Goal: Transaction & Acquisition: Purchase product/service

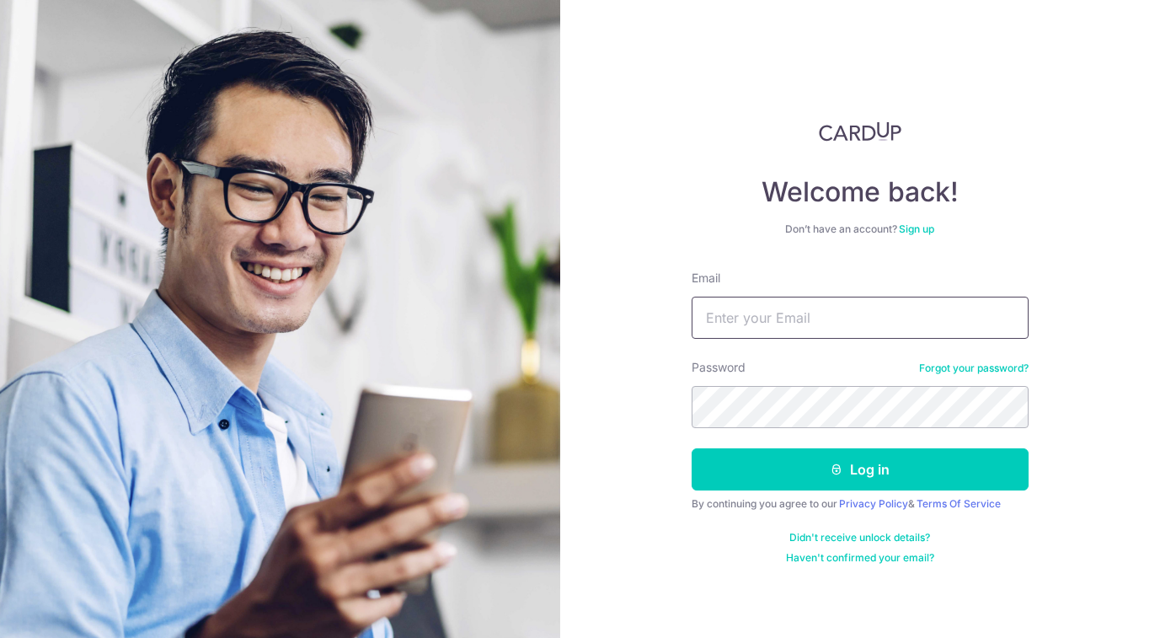
type input "[EMAIL_ADDRESS][DOMAIN_NAME]"
click at [859, 469] on button "Log in" at bounding box center [860, 469] width 337 height 42
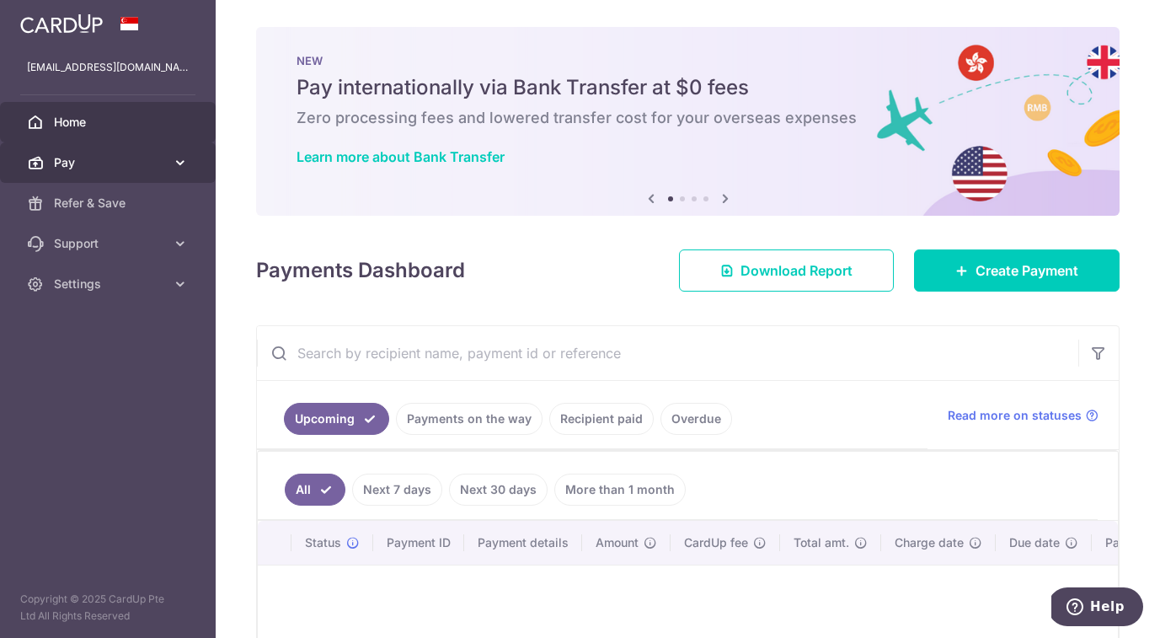
click at [95, 160] on span "Pay" at bounding box center [109, 162] width 111 height 17
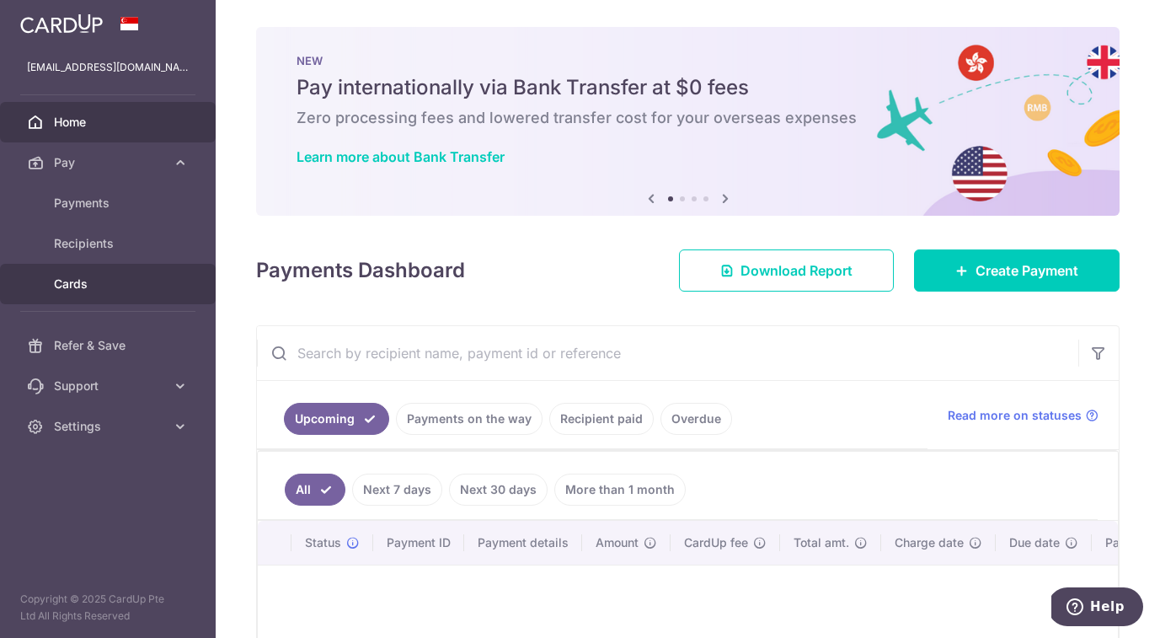
click at [64, 289] on span "Cards" at bounding box center [109, 284] width 111 height 17
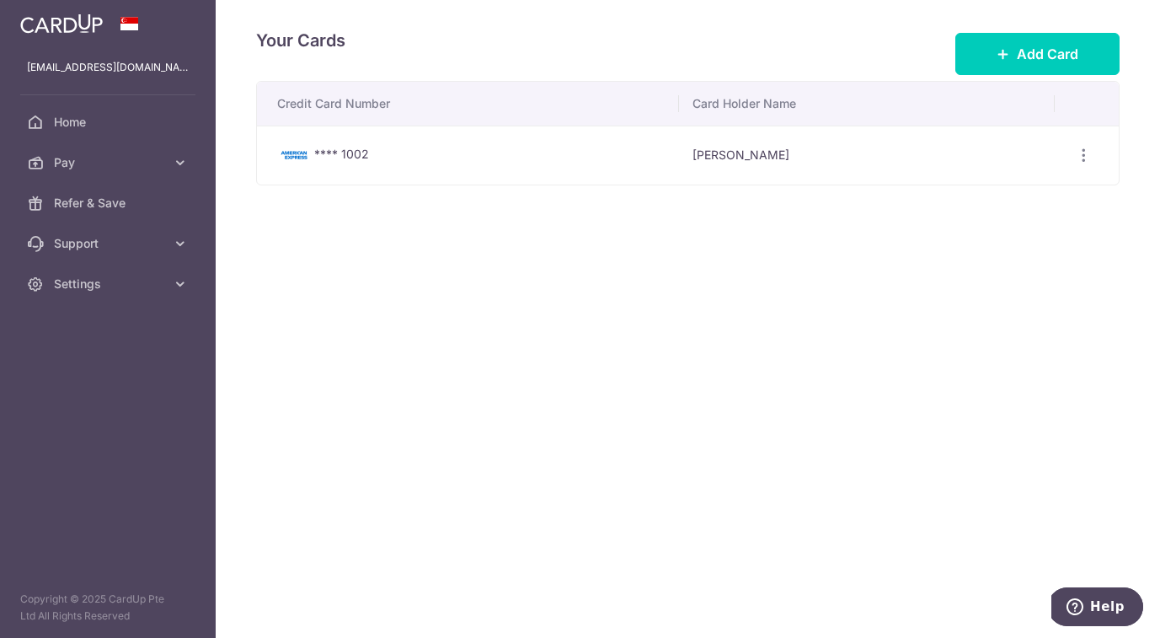
click at [619, 156] on td "**** 1002" at bounding box center [468, 155] width 422 height 59
click at [733, 156] on td "Duncan James Kenwright" at bounding box center [867, 155] width 376 height 59
click at [1039, 52] on span "Add Card" at bounding box center [1048, 54] width 62 height 20
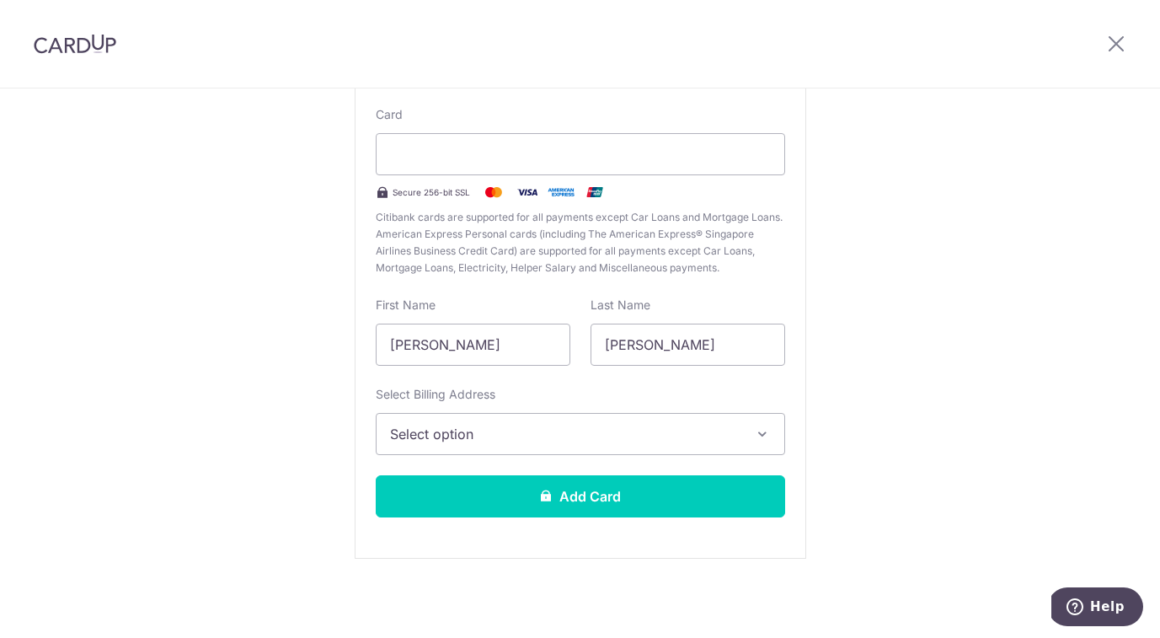
scroll to position [158, 0]
click at [649, 425] on span "Select option" at bounding box center [565, 434] width 351 height 20
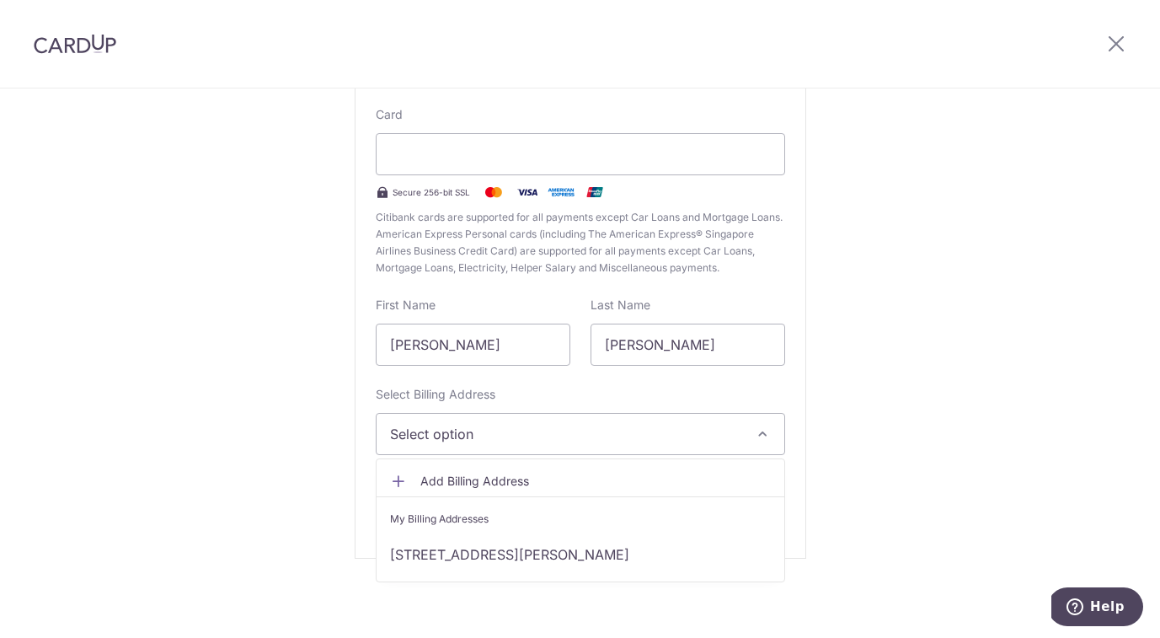
click at [457, 475] on span "Add Billing Address" at bounding box center [595, 481] width 351 height 17
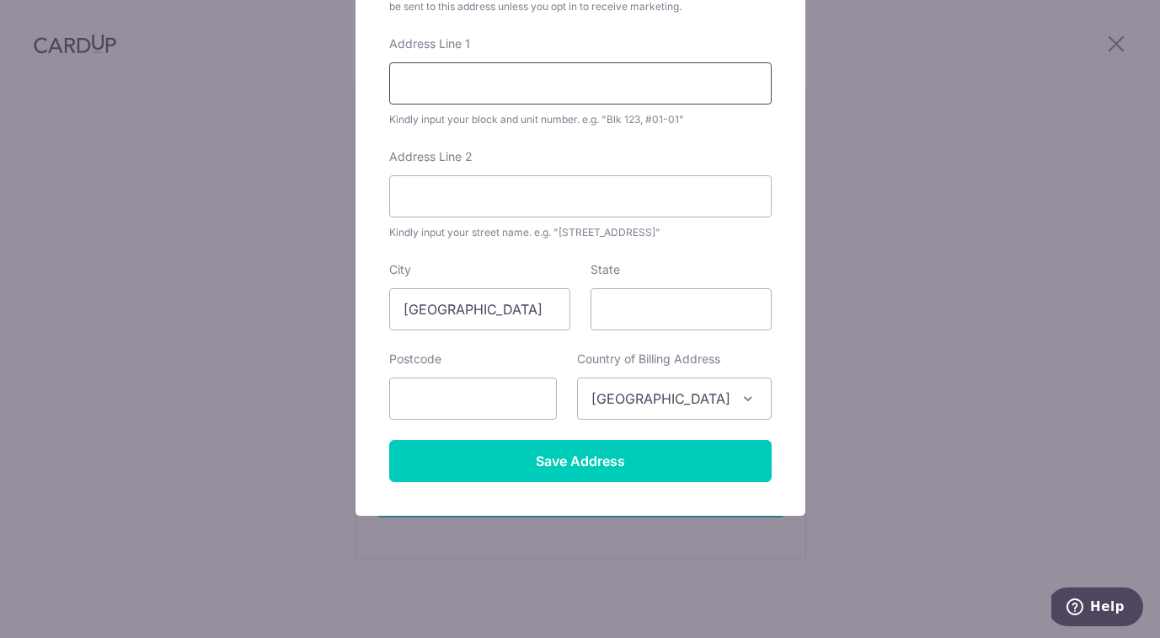
scroll to position [215, 0]
click at [552, 312] on input "Singapore" at bounding box center [479, 309] width 181 height 42
click at [545, 309] on input "Singapore" at bounding box center [479, 309] width 181 height 42
click at [498, 304] on input "Singapore" at bounding box center [479, 309] width 181 height 42
drag, startPoint x: 426, startPoint y: 308, endPoint x: 390, endPoint y: 308, distance: 35.4
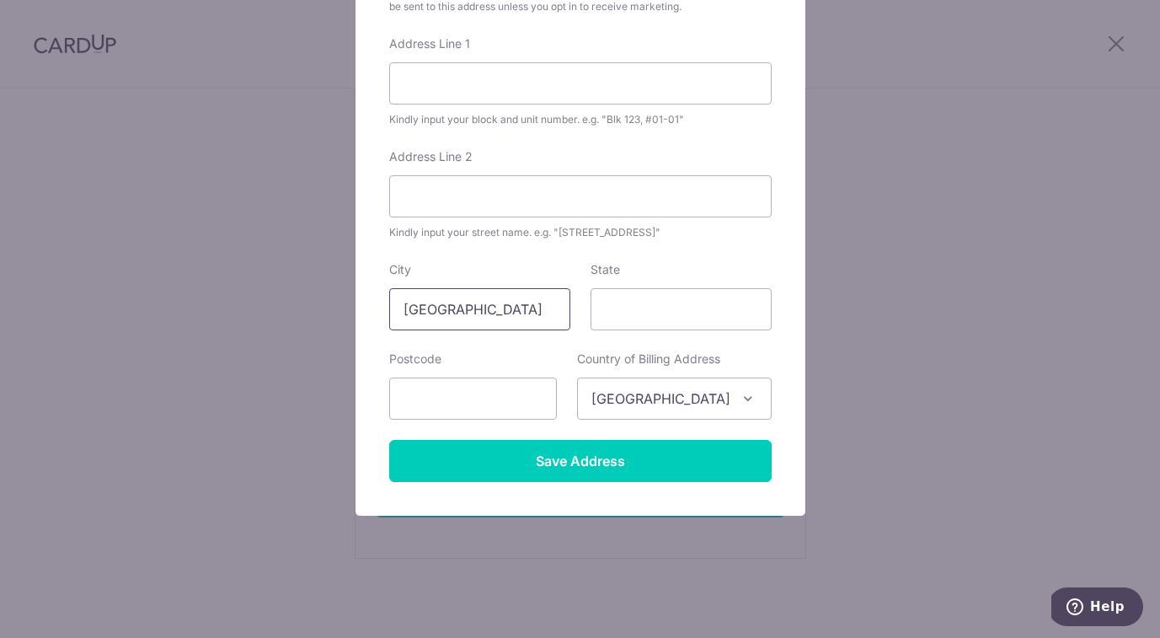
click at [394, 308] on input "Singapore" at bounding box center [479, 309] width 181 height 42
type input "H"
type input "Singapore"
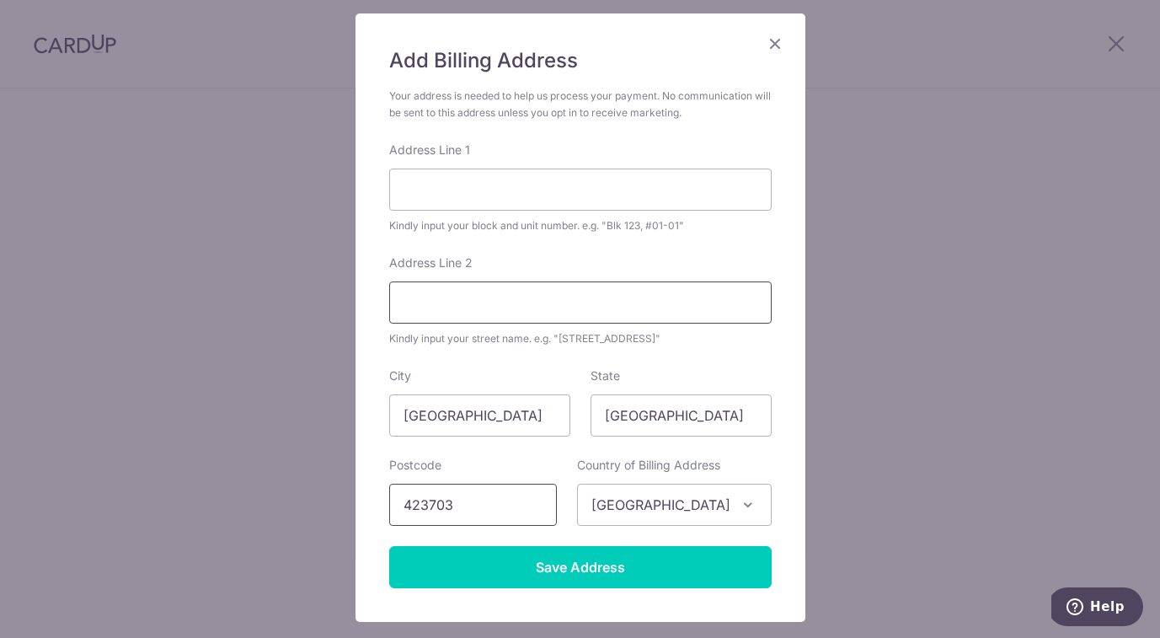
scroll to position [106, 0]
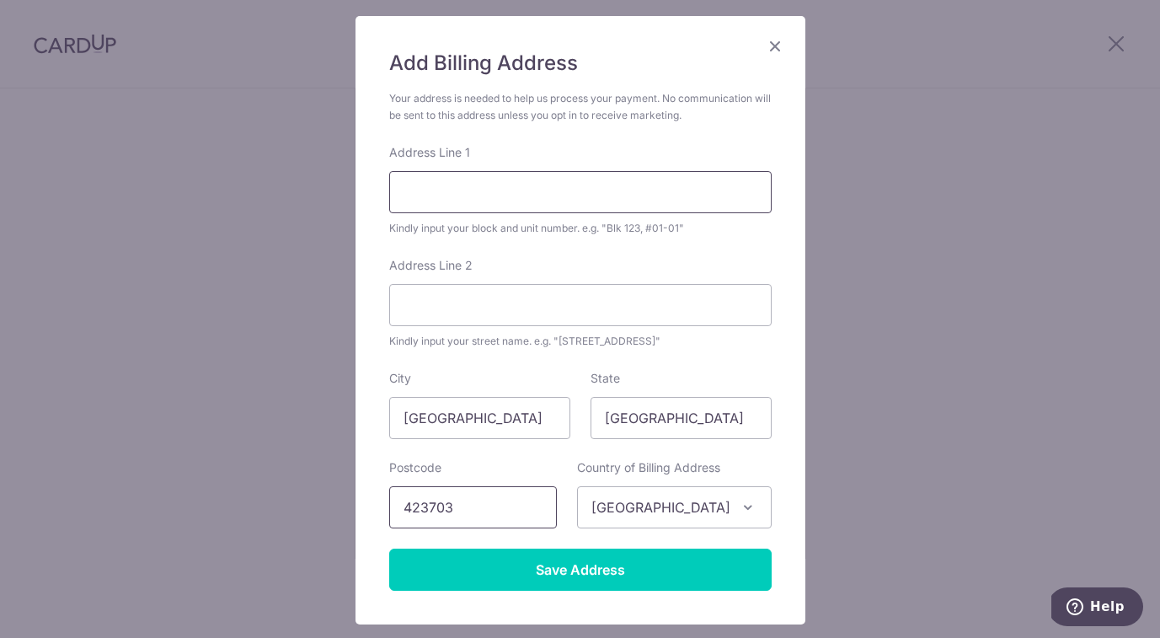
type input "423703"
type input "207b Tembeling Road"
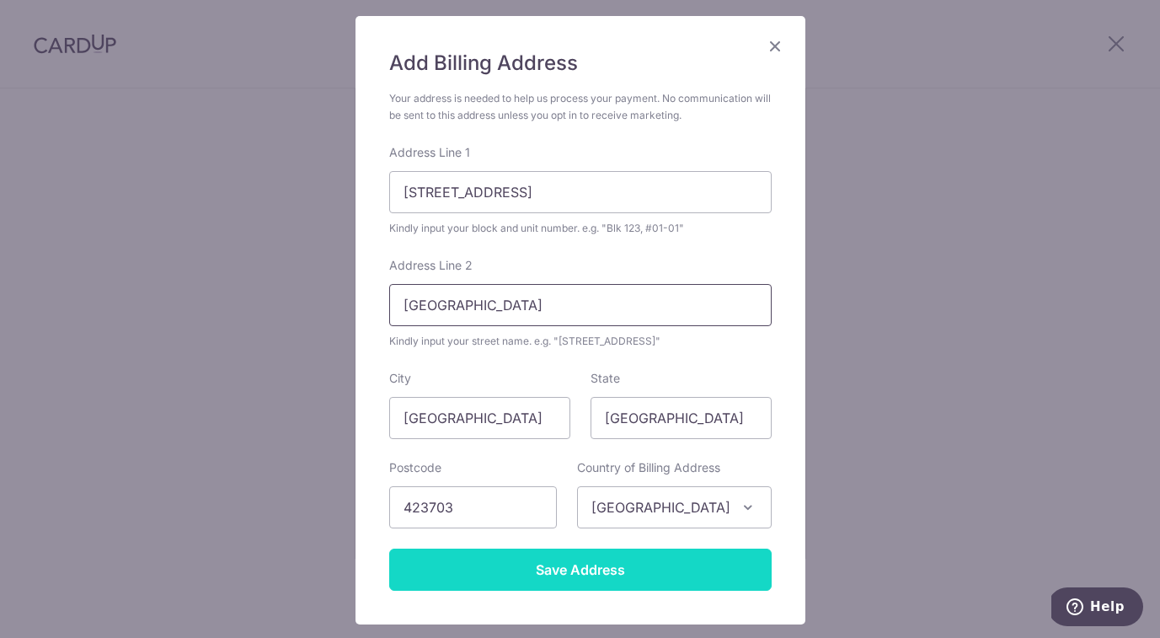
type input "Singapore"
click at [569, 570] on input "Save Address" at bounding box center [580, 570] width 383 height 42
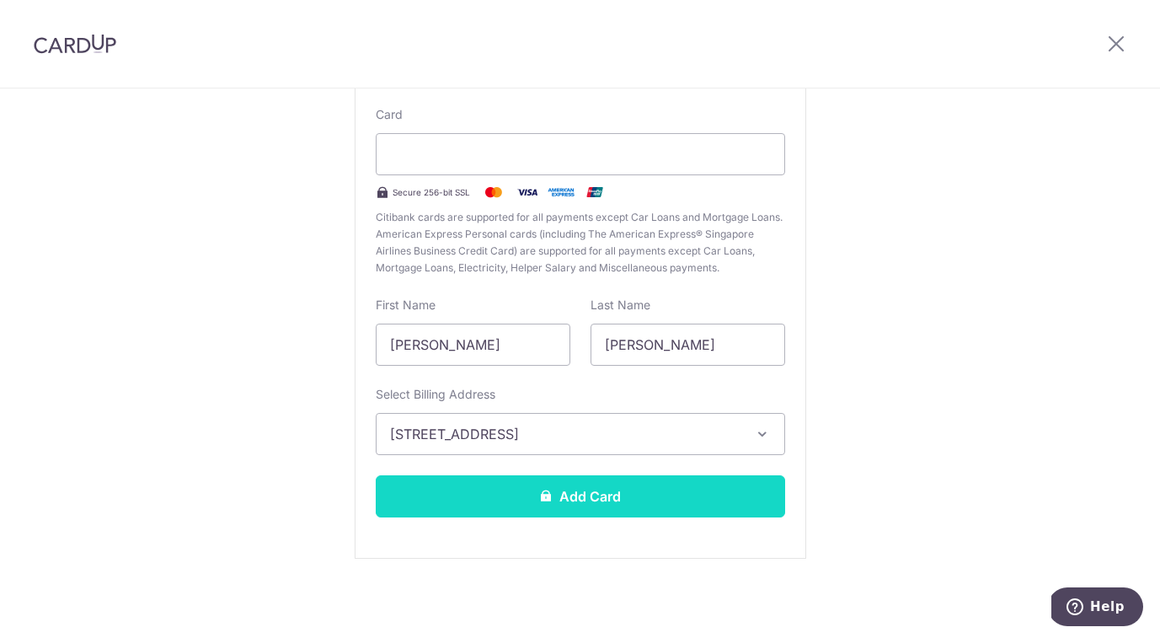
click at [602, 500] on button "Add Card" at bounding box center [581, 496] width 410 height 42
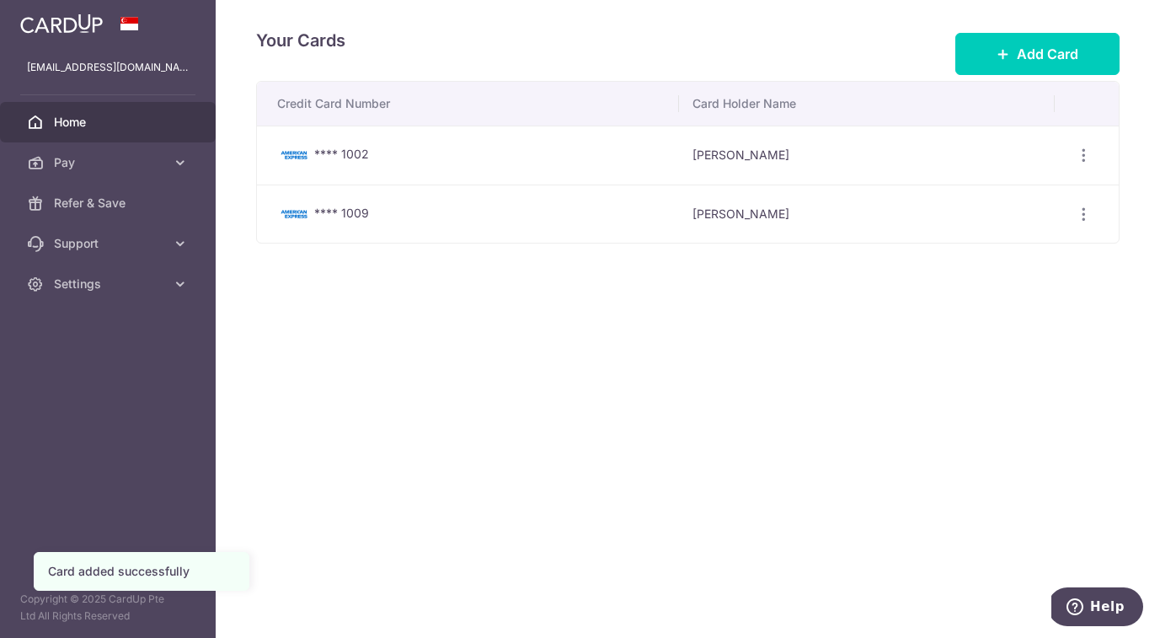
click at [67, 110] on link "Home" at bounding box center [108, 122] width 216 height 40
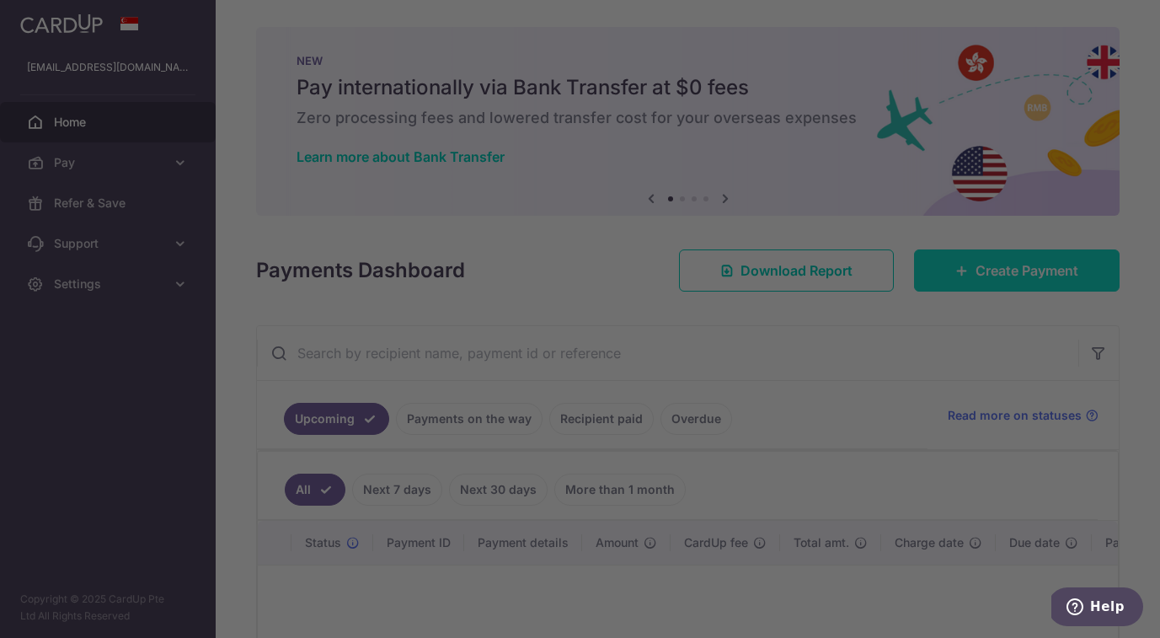
click at [972, 265] on div at bounding box center [586, 322] width 1172 height 645
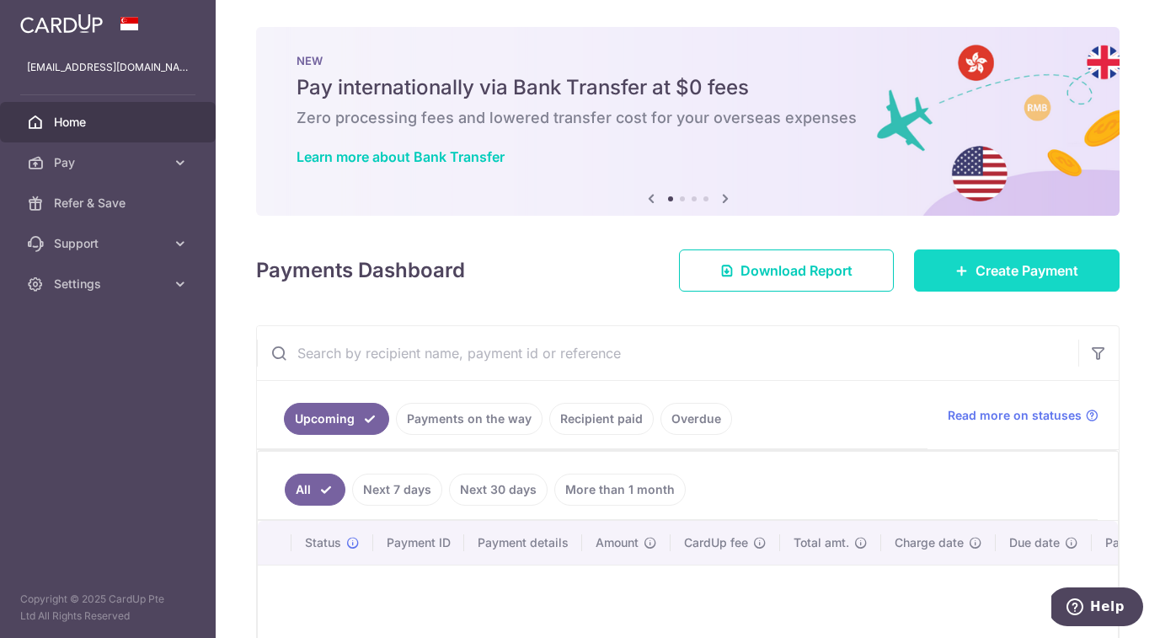
click at [996, 267] on span "Create Payment" at bounding box center [1027, 270] width 103 height 20
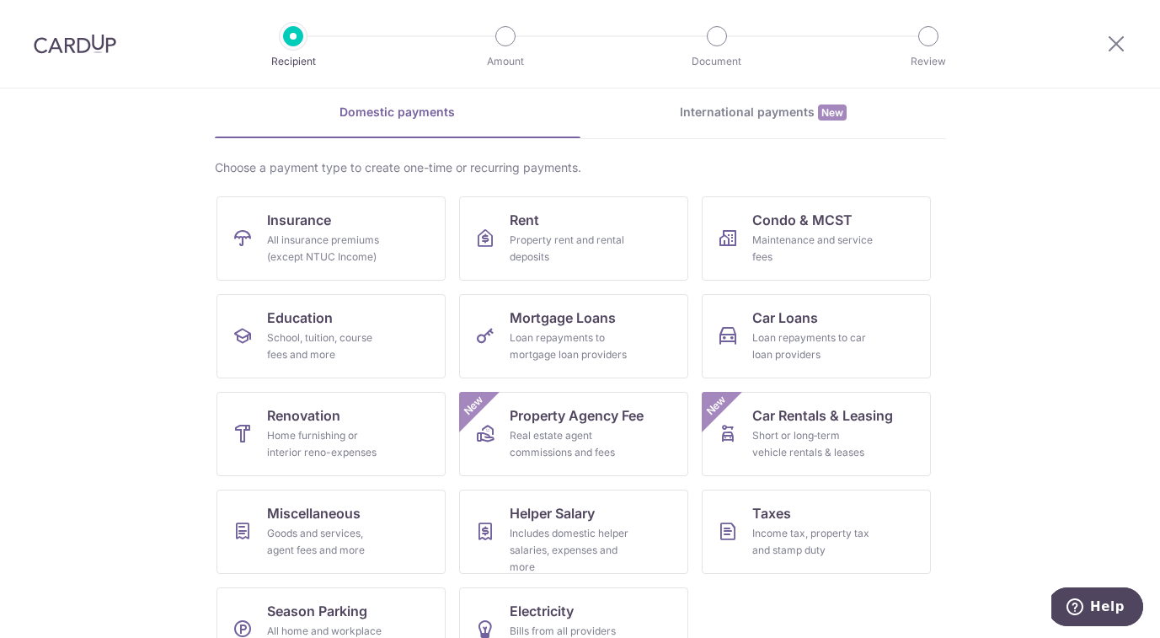
scroll to position [70, 0]
click at [355, 329] on div "School, tuition, course fees and more" at bounding box center [327, 346] width 121 height 34
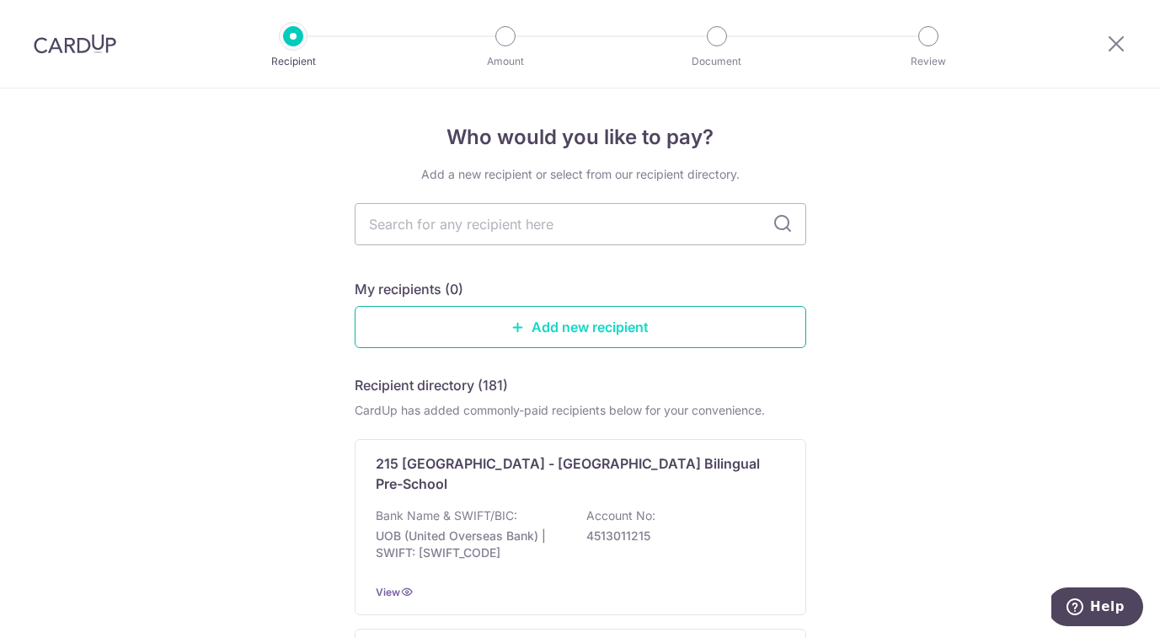
click at [626, 324] on link "Add new recipient" at bounding box center [581, 327] width 452 height 42
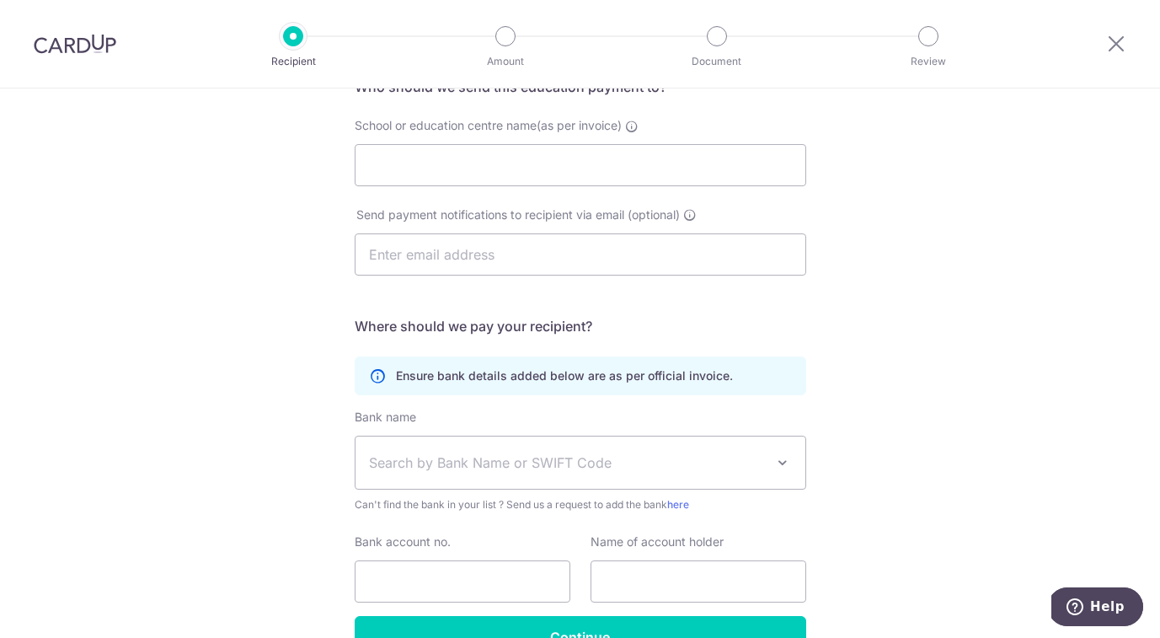
scroll to position [195, 0]
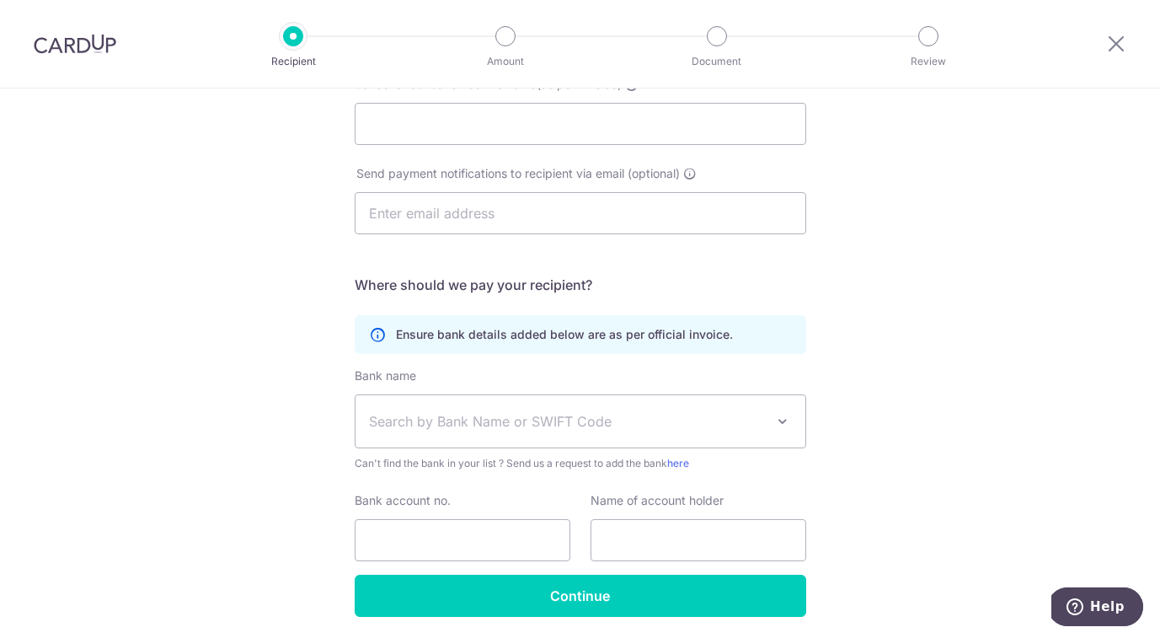
click at [947, 251] on div "Who would you like to pay? Your recipient does not need a CardUp account to rec…" at bounding box center [580, 295] width 1160 height 802
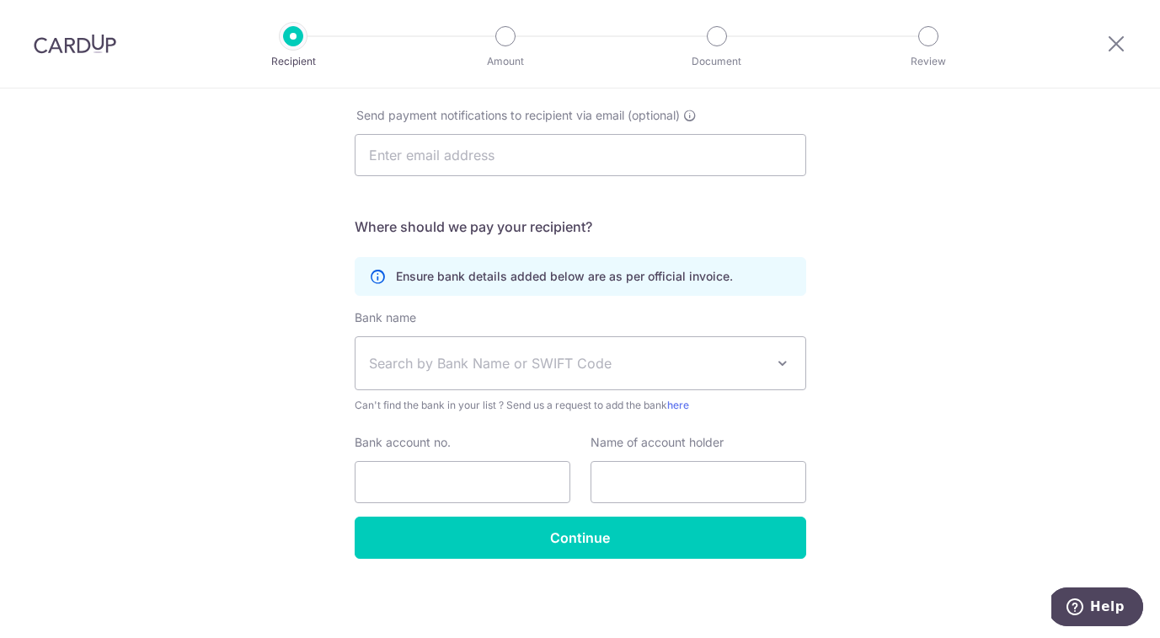
scroll to position [253, 0]
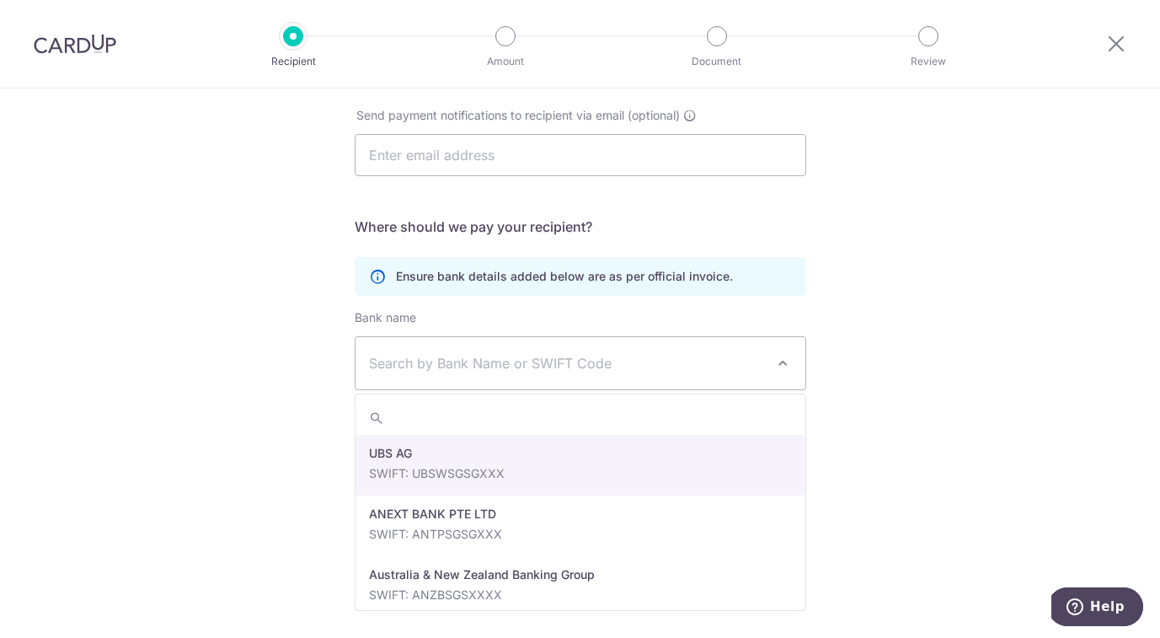
click at [783, 365] on span at bounding box center [783, 363] width 20 height 20
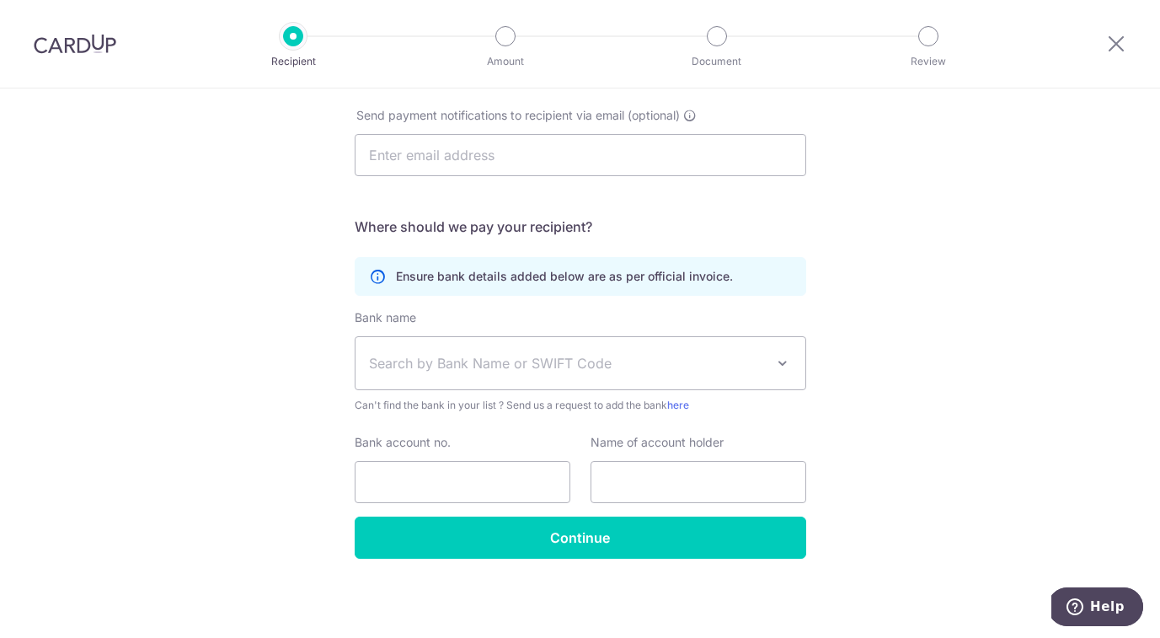
click at [712, 362] on span "Search by Bank Name or SWIFT Code" at bounding box center [567, 363] width 396 height 20
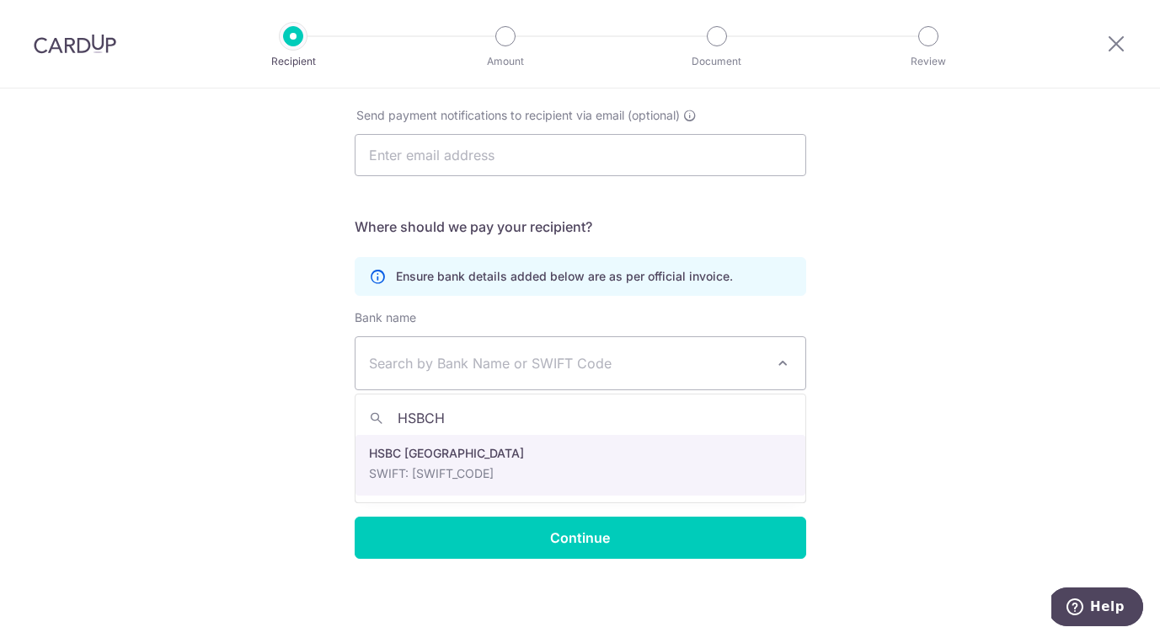
type input "HSBCH"
select select "23670"
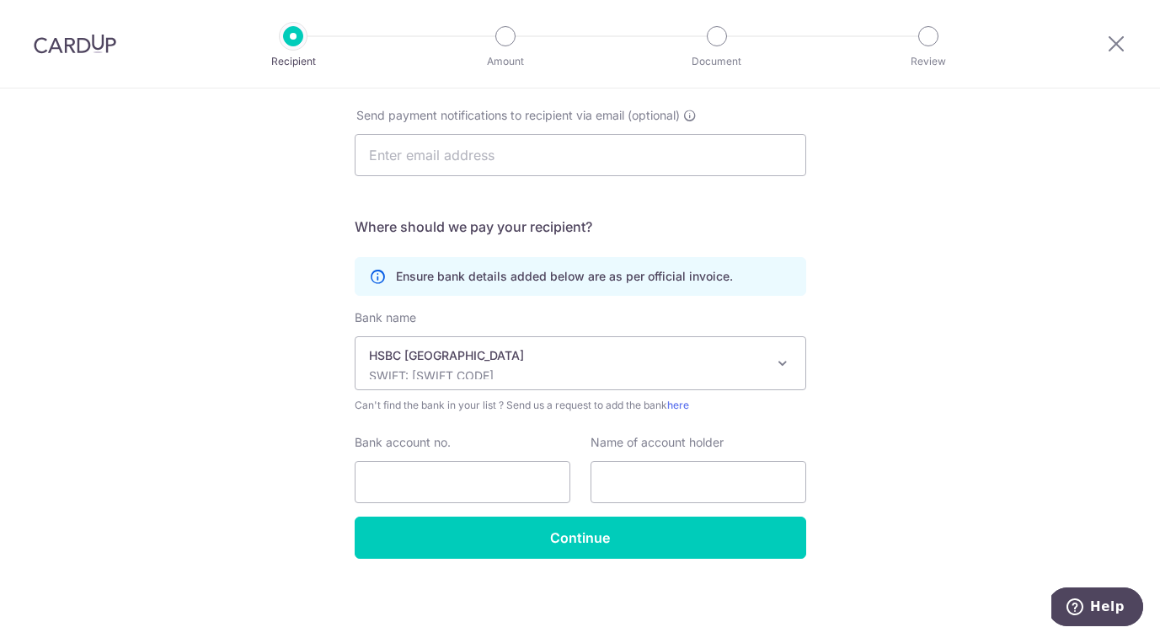
click at [784, 368] on span at bounding box center [783, 363] width 20 height 20
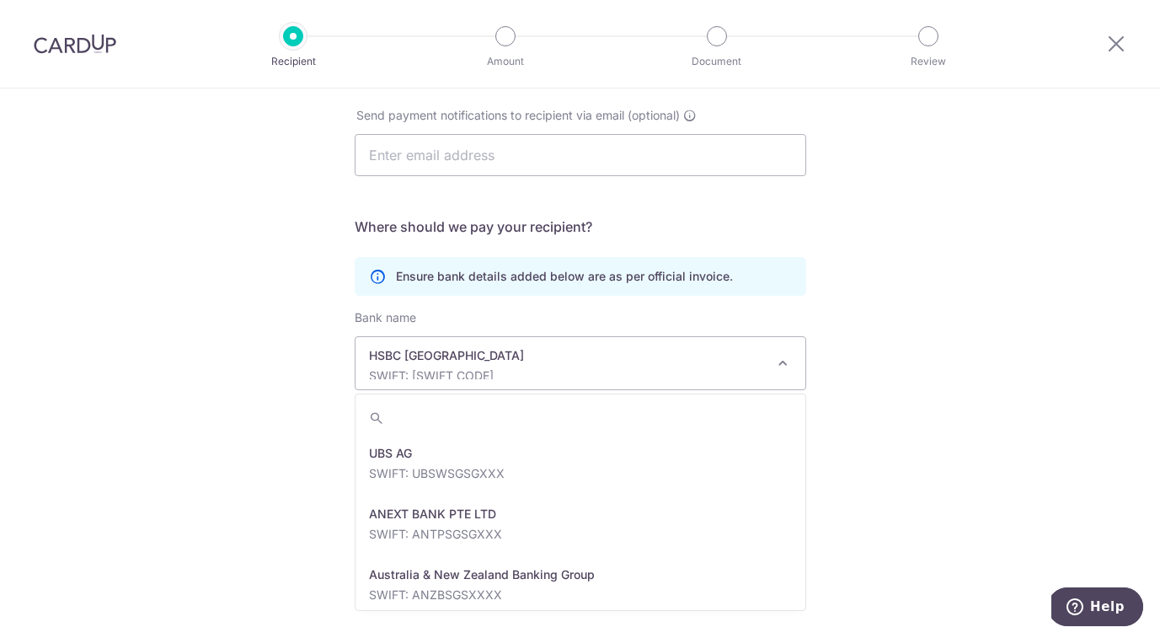
scroll to position [1759, 0]
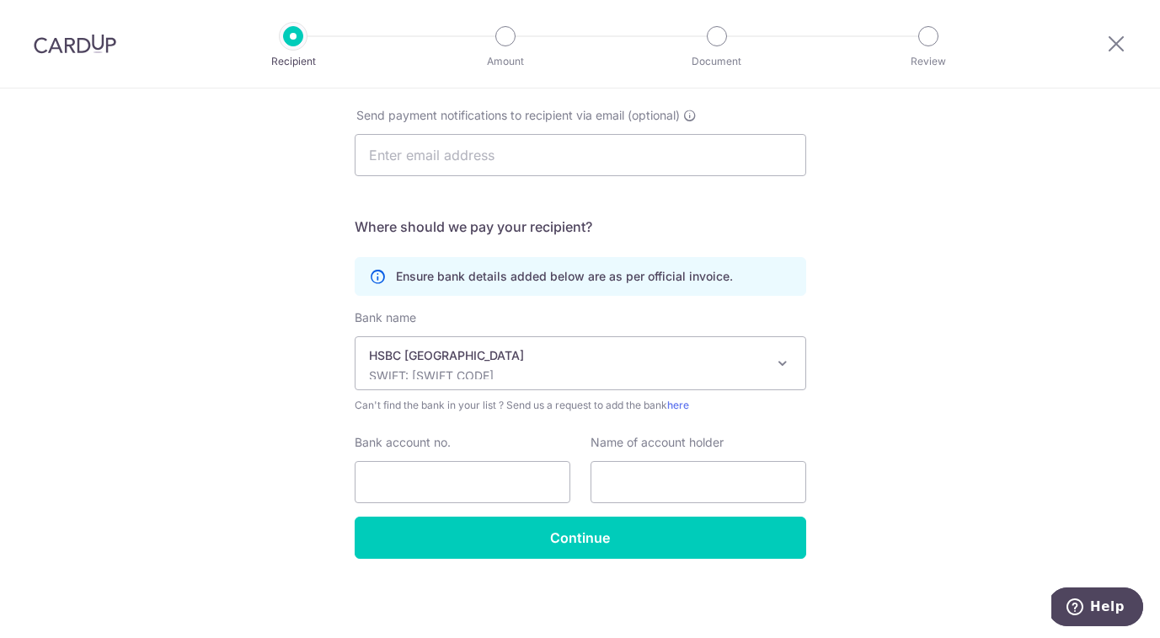
click at [485, 367] on p "SWIFT: [SWIFT_CODE]" at bounding box center [567, 375] width 396 height 17
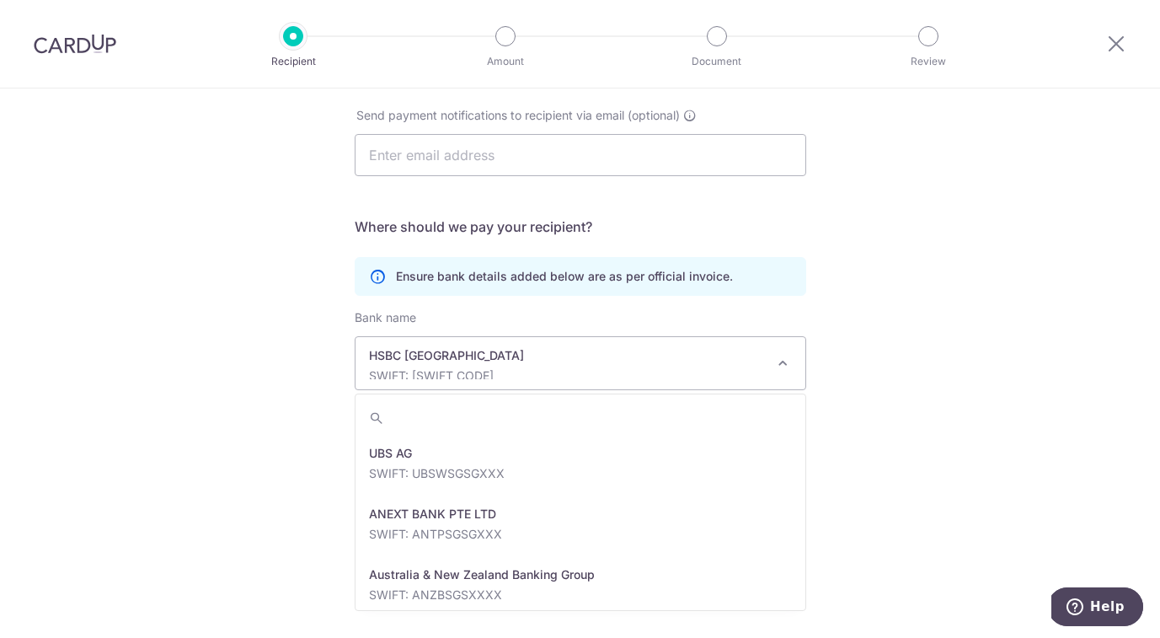
scroll to position [1800, 0]
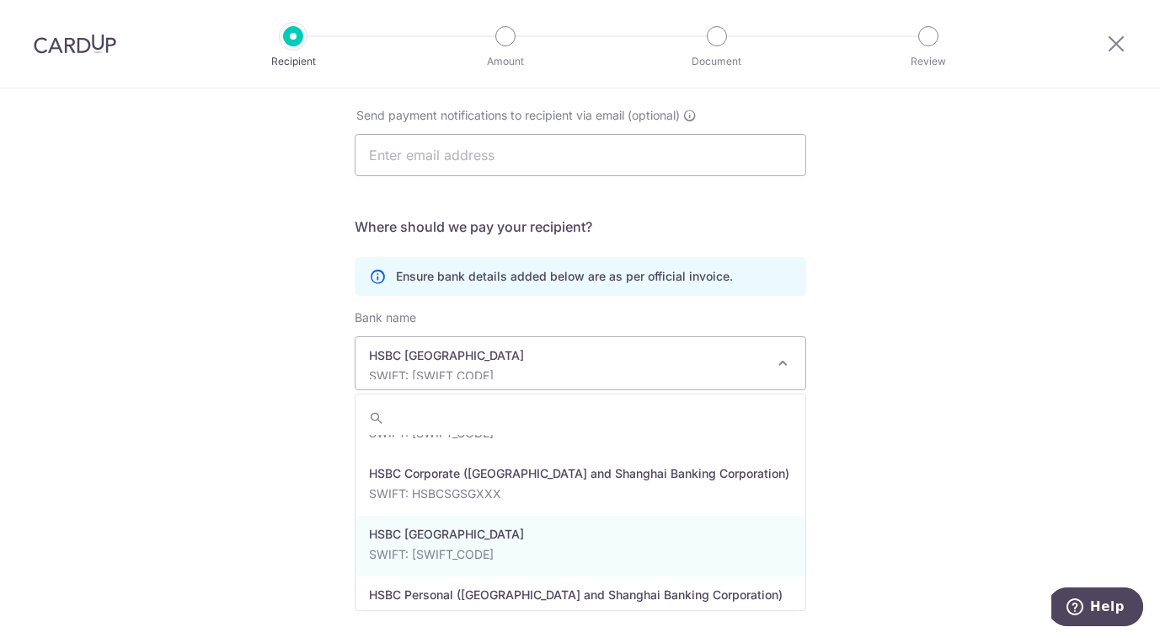
paste input ": [SWIFT_CODE]"
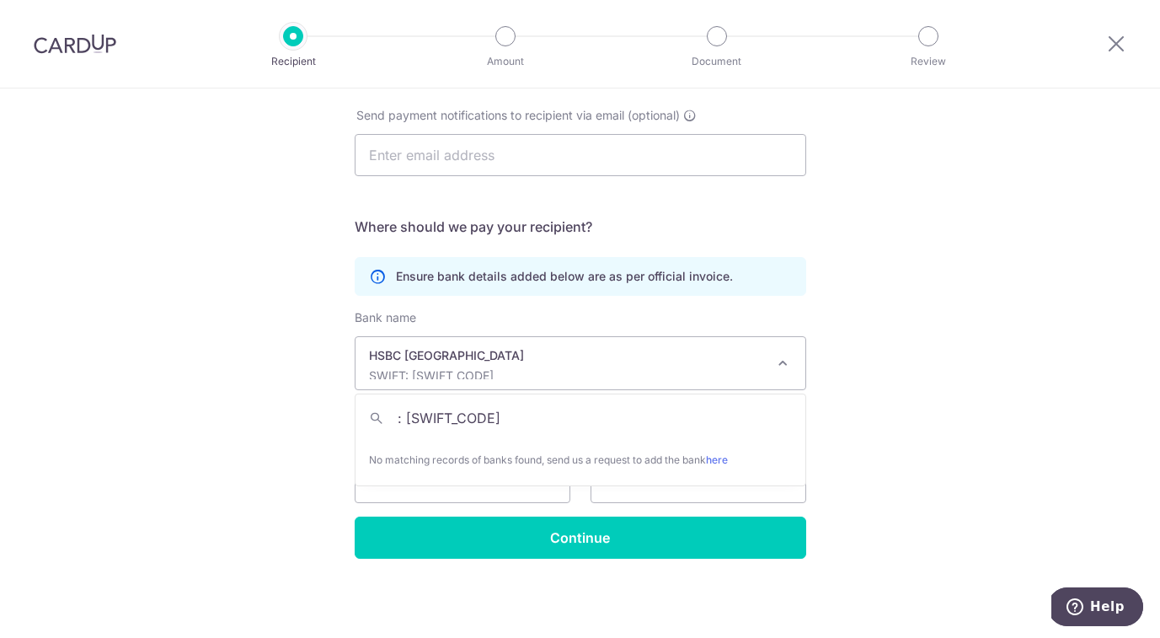
scroll to position [0, 0]
click at [407, 417] on input ": [SWIFT_CODE]" at bounding box center [581, 418] width 450 height 34
type input "[SWIFT_CODE]"
click at [522, 431] on input "[SWIFT_CODE]" at bounding box center [581, 418] width 450 height 34
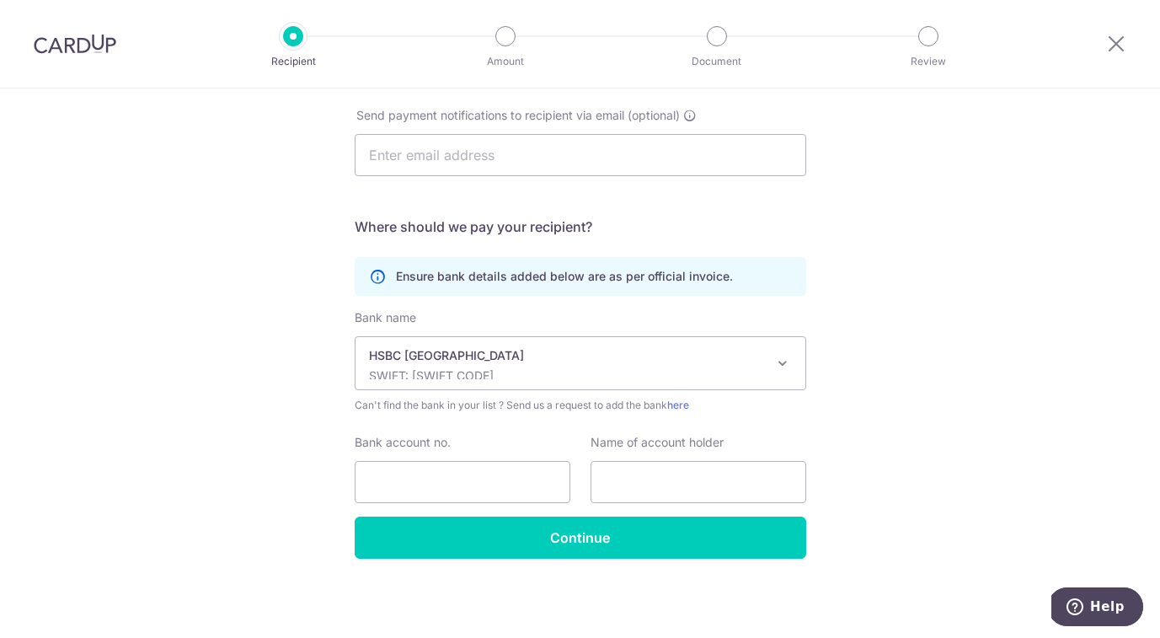
click at [851, 413] on div "Who would you like to pay? Your recipient does not need a CardUp account to rec…" at bounding box center [580, 237] width 1160 height 802
